Goal: Transaction & Acquisition: Purchase product/service

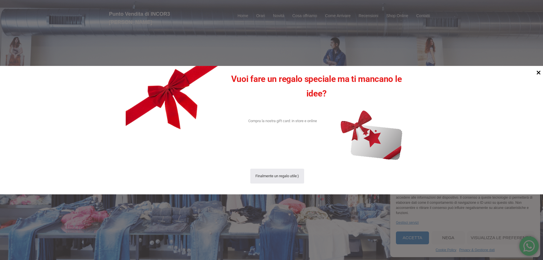
click at [539, 73] on icon at bounding box center [539, 72] width 8 height 8
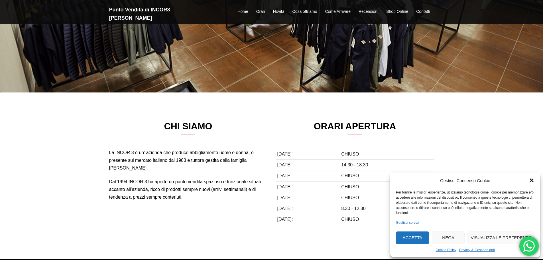
scroll to position [171, 0]
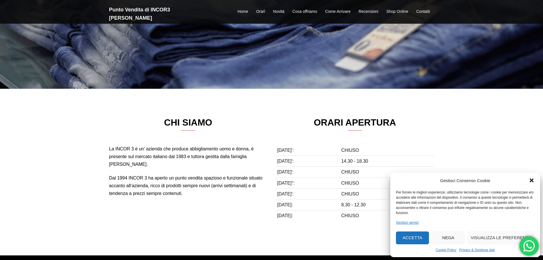
click at [532, 182] on icon "Chiudi la finestra di dialogo" at bounding box center [532, 180] width 4 height 4
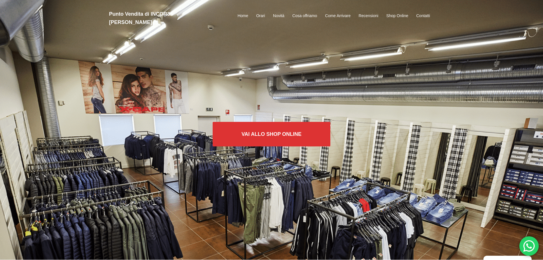
scroll to position [0, 0]
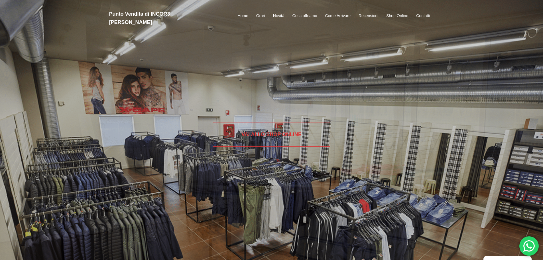
click at [263, 131] on link "Vai allo SHOP ONLINE" at bounding box center [272, 134] width 118 height 25
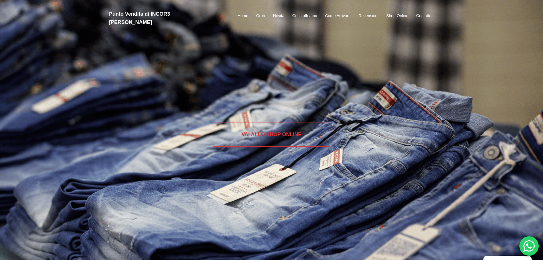
click at [274, 131] on link "Vai allo SHOP ONLINE" at bounding box center [272, 134] width 118 height 25
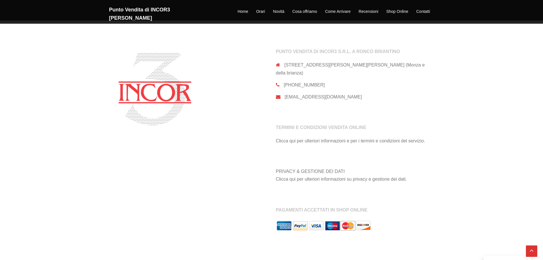
scroll to position [481, 0]
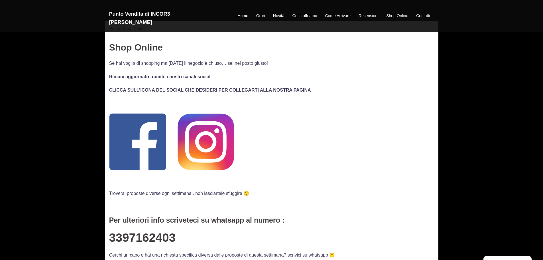
scroll to position [57, 0]
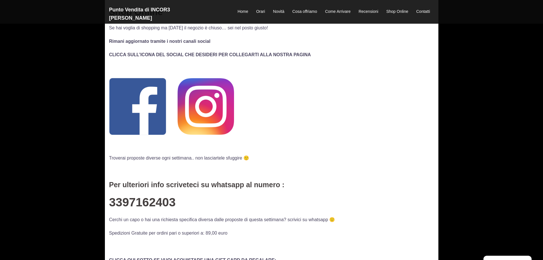
click at [142, 101] on img at bounding box center [137, 106] width 57 height 57
